Goal: Navigation & Orientation: Find specific page/section

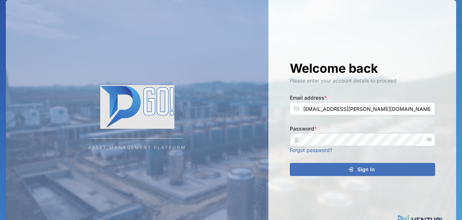
click at [360, 169] on span "Sign In" at bounding box center [365, 169] width 17 height 12
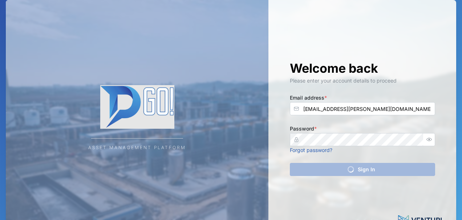
click at [360, 169] on div "Welcome back Please enter your account details to proceed Email address * [EMAI…" at bounding box center [362, 118] width 174 height 236
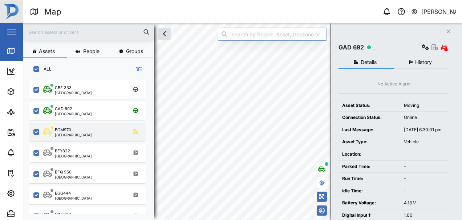
scroll to position [136, 119]
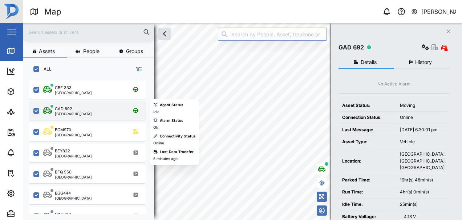
click at [77, 110] on div "GAD 692" at bounding box center [73, 109] width 37 height 6
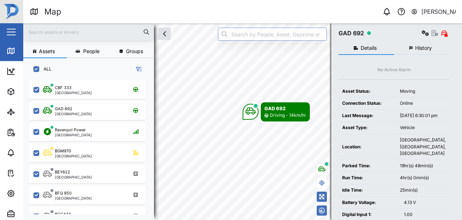
scroll to position [0, 0]
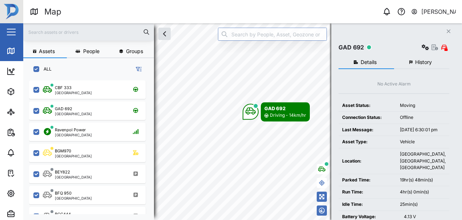
click at [423, 62] on span "History" at bounding box center [423, 62] width 17 height 5
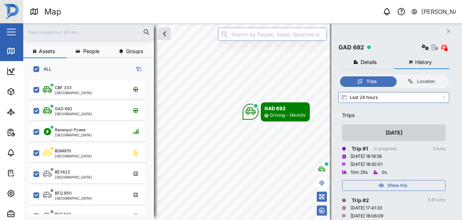
click at [368, 61] on span "Details" at bounding box center [369, 62] width 16 height 5
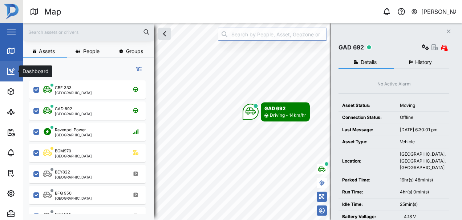
click at [11, 74] on icon at bounding box center [11, 71] width 7 height 7
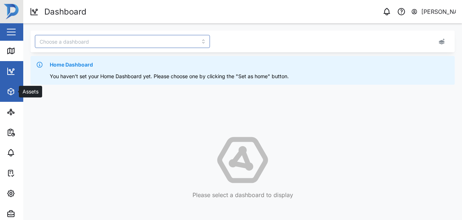
click at [14, 92] on icon "button" at bounding box center [11, 91] width 6 height 7
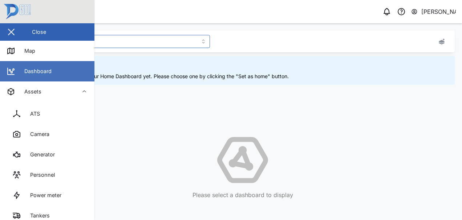
click at [15, 70] on icon at bounding box center [11, 71] width 9 height 9
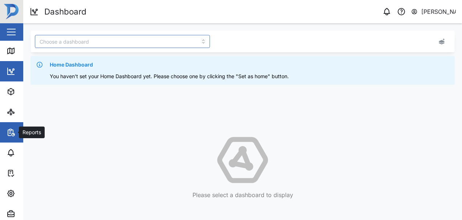
click at [12, 129] on icon "button" at bounding box center [10, 129] width 2 height 1
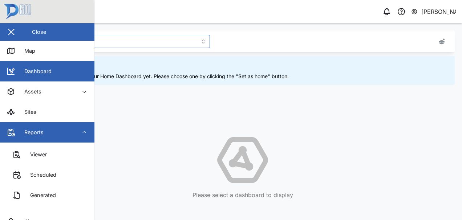
click at [83, 133] on icon "button" at bounding box center [84, 132] width 6 height 6
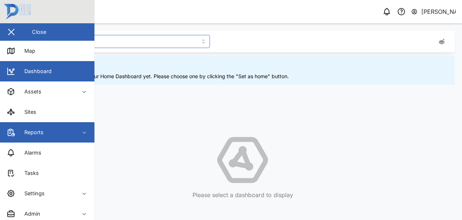
click at [83, 133] on icon "button" at bounding box center [84, 132] width 6 height 6
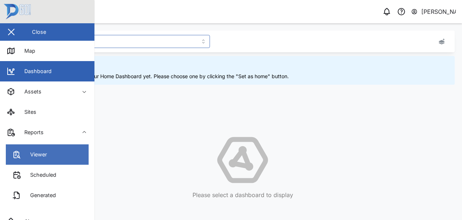
scroll to position [17, 0]
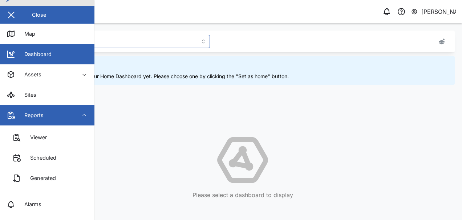
click at [24, 117] on div "Reports" at bounding box center [31, 115] width 25 height 8
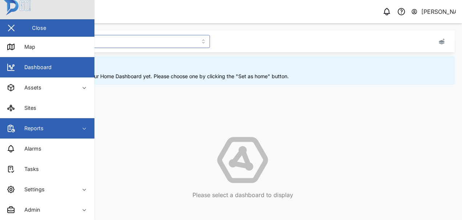
scroll to position [4, 0]
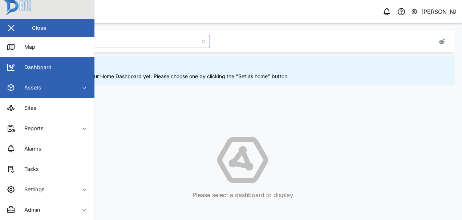
click at [40, 84] on div "Assets" at bounding box center [30, 88] width 23 height 8
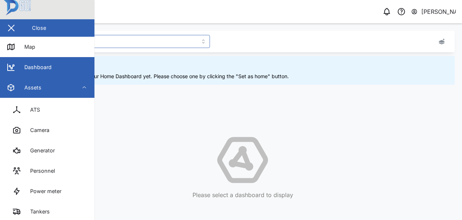
click at [40, 84] on div "Assets" at bounding box center [30, 88] width 23 height 8
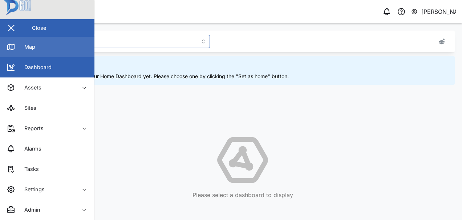
click at [35, 45] on div "Map" at bounding box center [27, 47] width 16 height 8
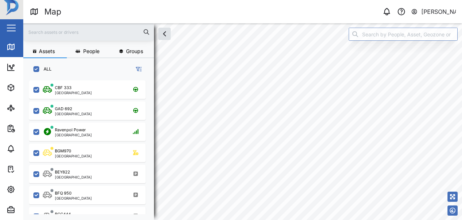
scroll to position [0, 0]
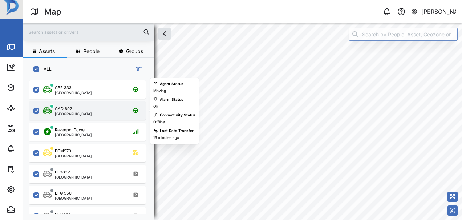
click at [65, 110] on div "GAD 692" at bounding box center [63, 109] width 17 height 6
